Goal: Find specific page/section: Find specific page/section

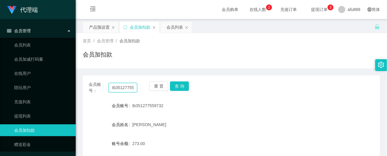
click at [119, 83] on input "tb351277559732" at bounding box center [123, 87] width 29 height 9
click at [118, 87] on input "tb351277559732" at bounding box center [123, 87] width 29 height 9
click at [118, 88] on input "tb351277559732" at bounding box center [123, 87] width 29 height 9
drag, startPoint x: 173, startPoint y: 26, endPoint x: 173, endPoint y: 30, distance: 3.3
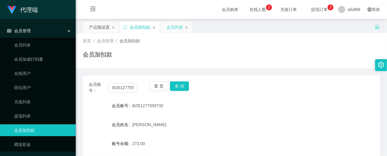
click at [173, 26] on div "会员列表" at bounding box center [175, 27] width 17 height 11
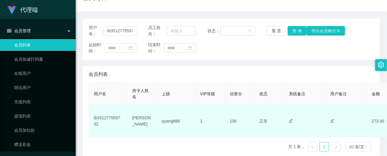
scroll to position [59, 0]
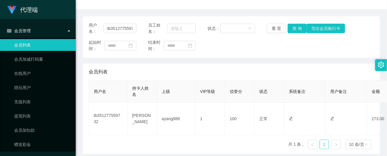
click at [66, 31] on div "会员管理" at bounding box center [38, 31] width 76 height 12
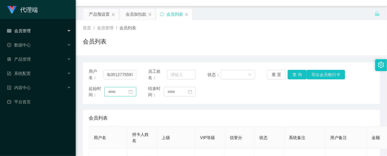
scroll to position [0, 0]
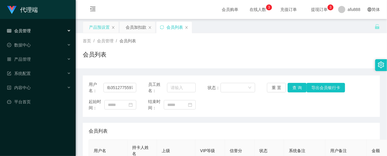
click at [98, 26] on div "产品预设置" at bounding box center [99, 27] width 21 height 11
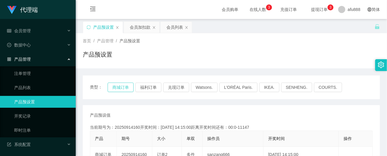
click at [118, 88] on button "商城订单" at bounding box center [121, 87] width 26 height 9
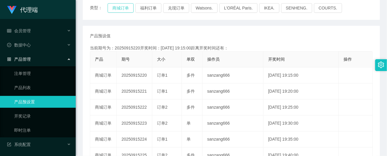
scroll to position [89, 0]
